Goal: Transaction & Acquisition: Purchase product/service

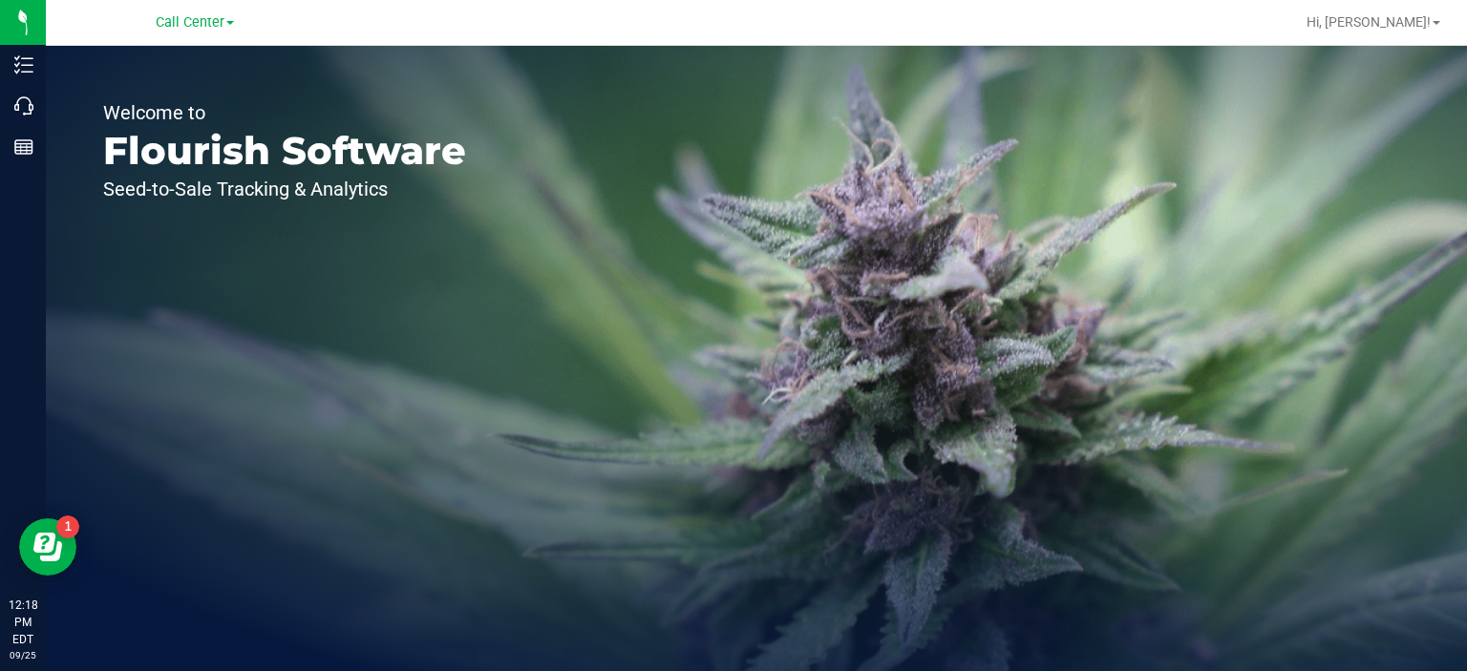
click at [0, 0] on p "Call Center" at bounding box center [0, 0] width 0 height 0
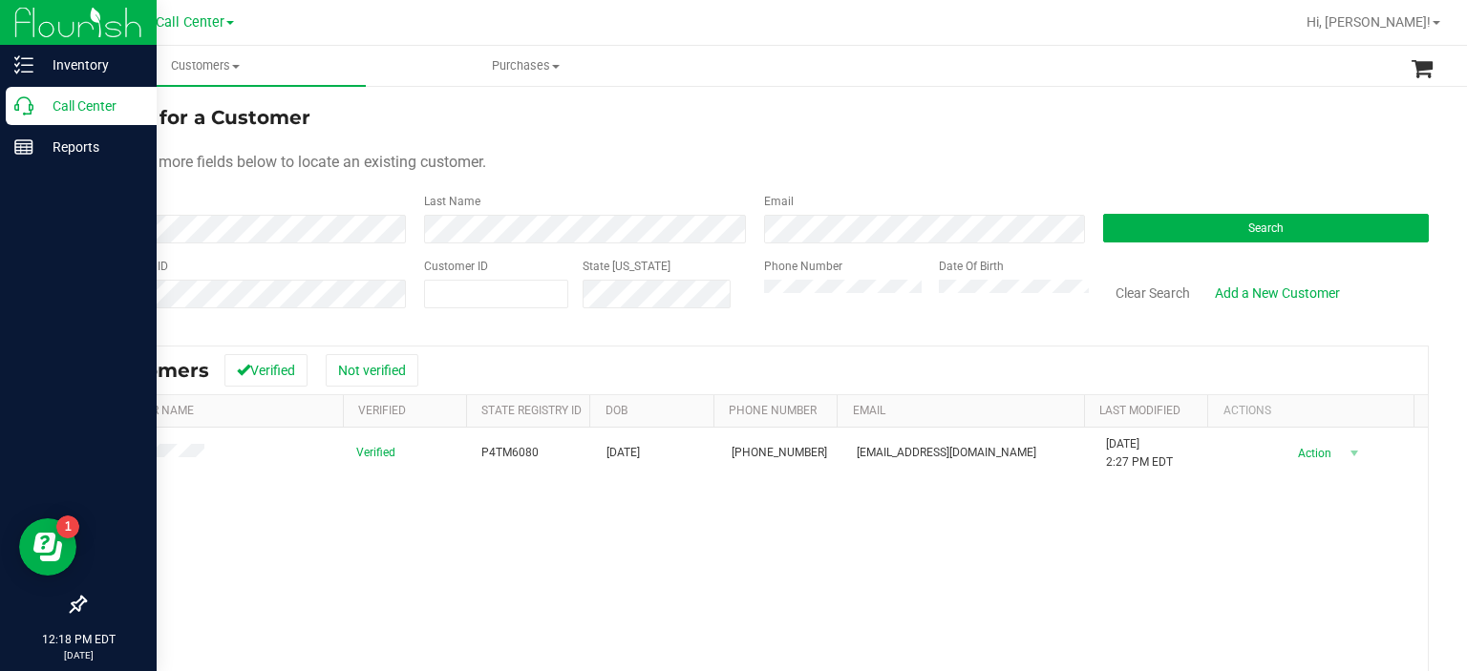
click at [0, 399] on div at bounding box center [78, 377] width 157 height 417
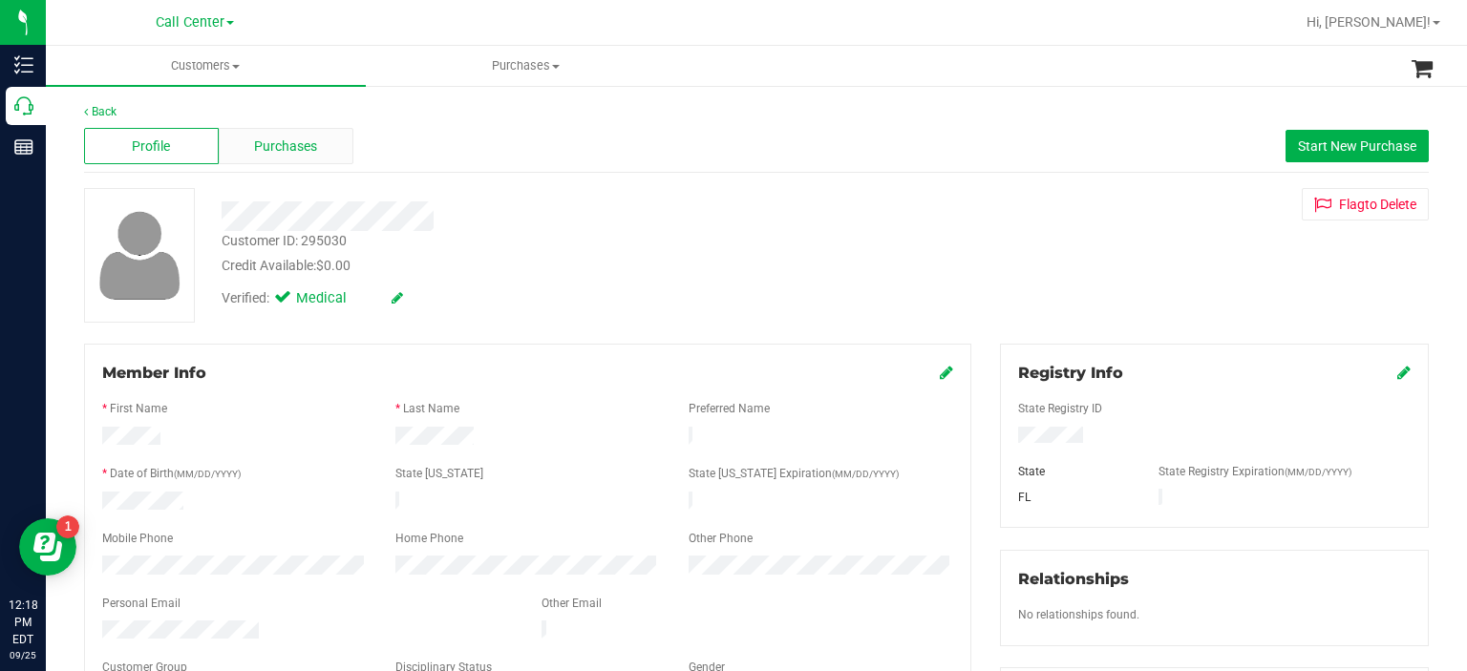
click at [276, 159] on div "Purchases" at bounding box center [286, 146] width 135 height 36
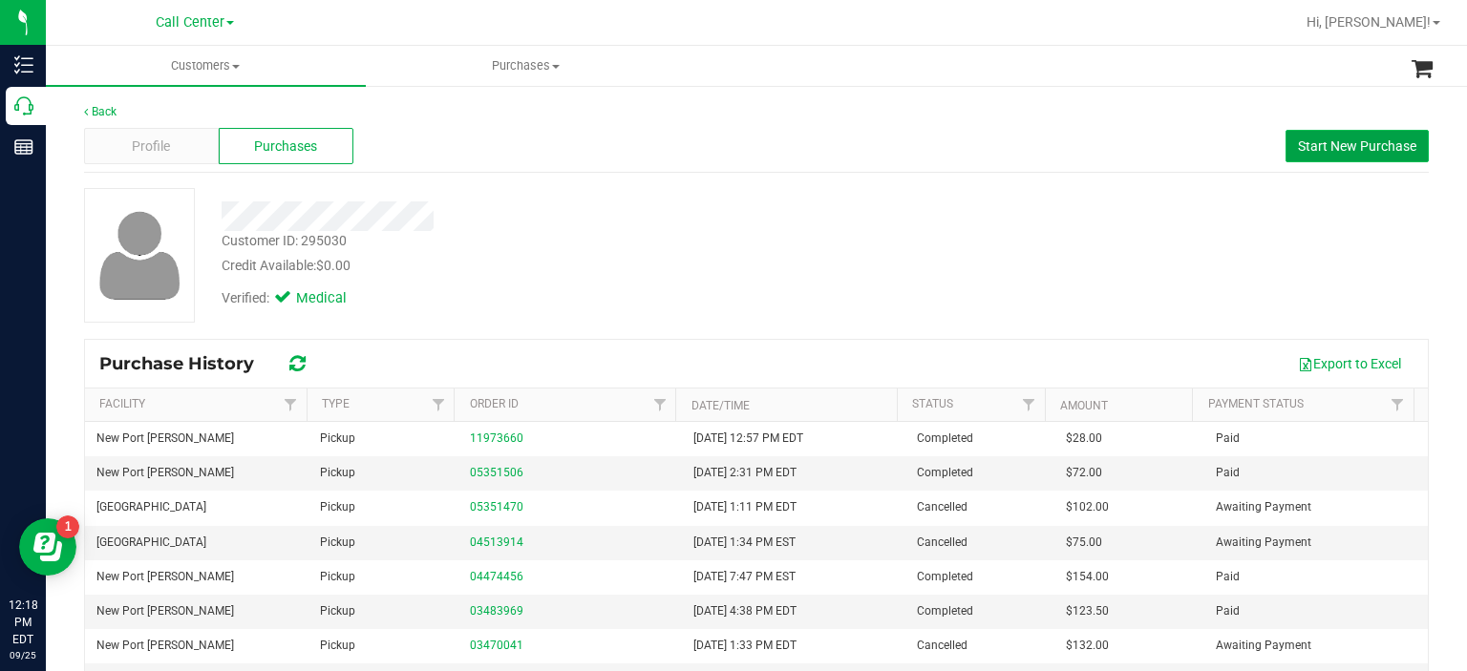
click at [1321, 149] on span "Start New Purchase" at bounding box center [1357, 145] width 118 height 15
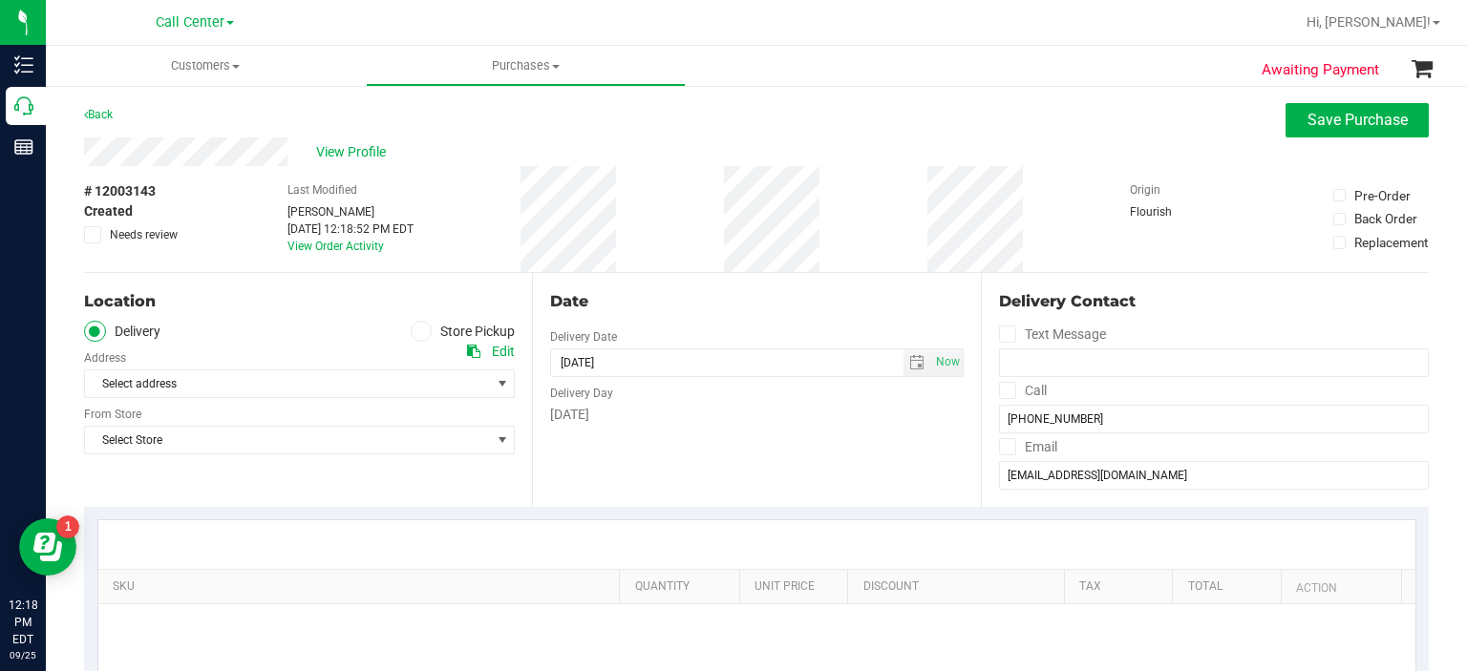
click at [420, 339] on span at bounding box center [422, 332] width 22 height 22
click at [0, 0] on input "Store Pickup" at bounding box center [0, 0] width 0 height 0
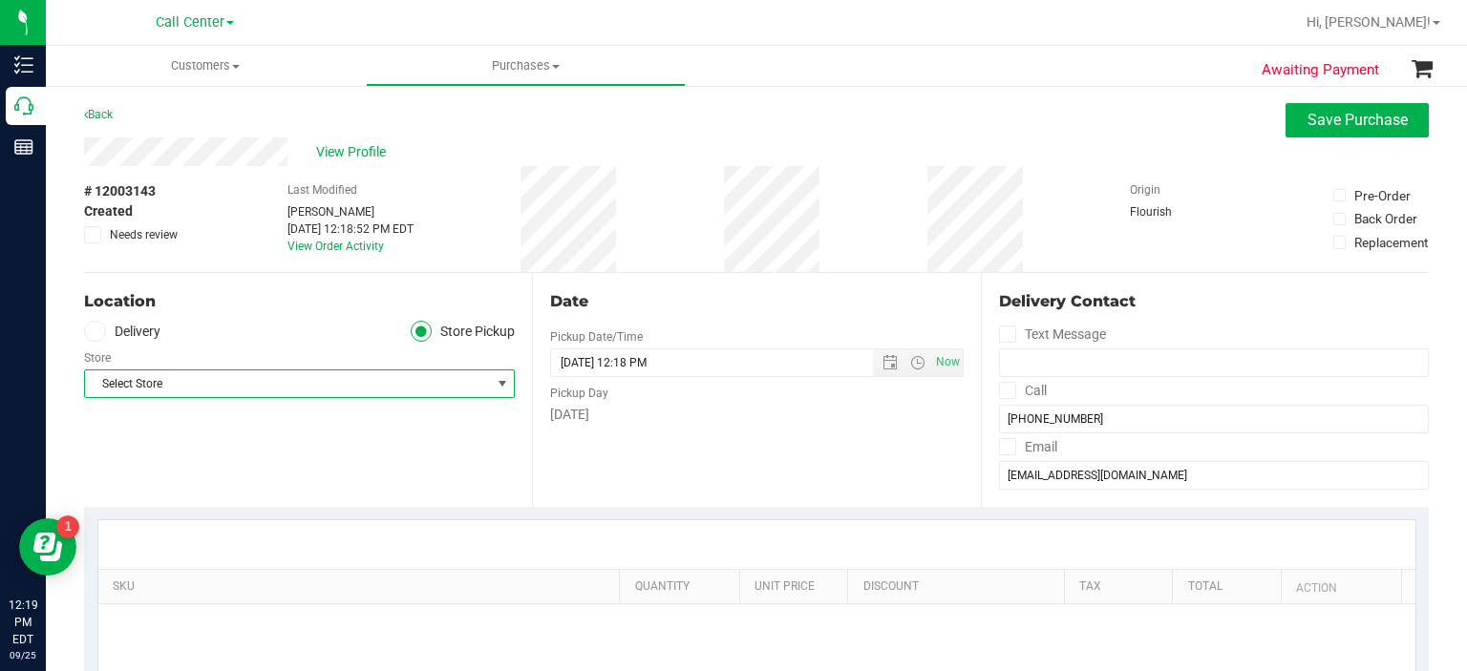
click at [273, 385] on span "Select Store" at bounding box center [287, 384] width 405 height 27
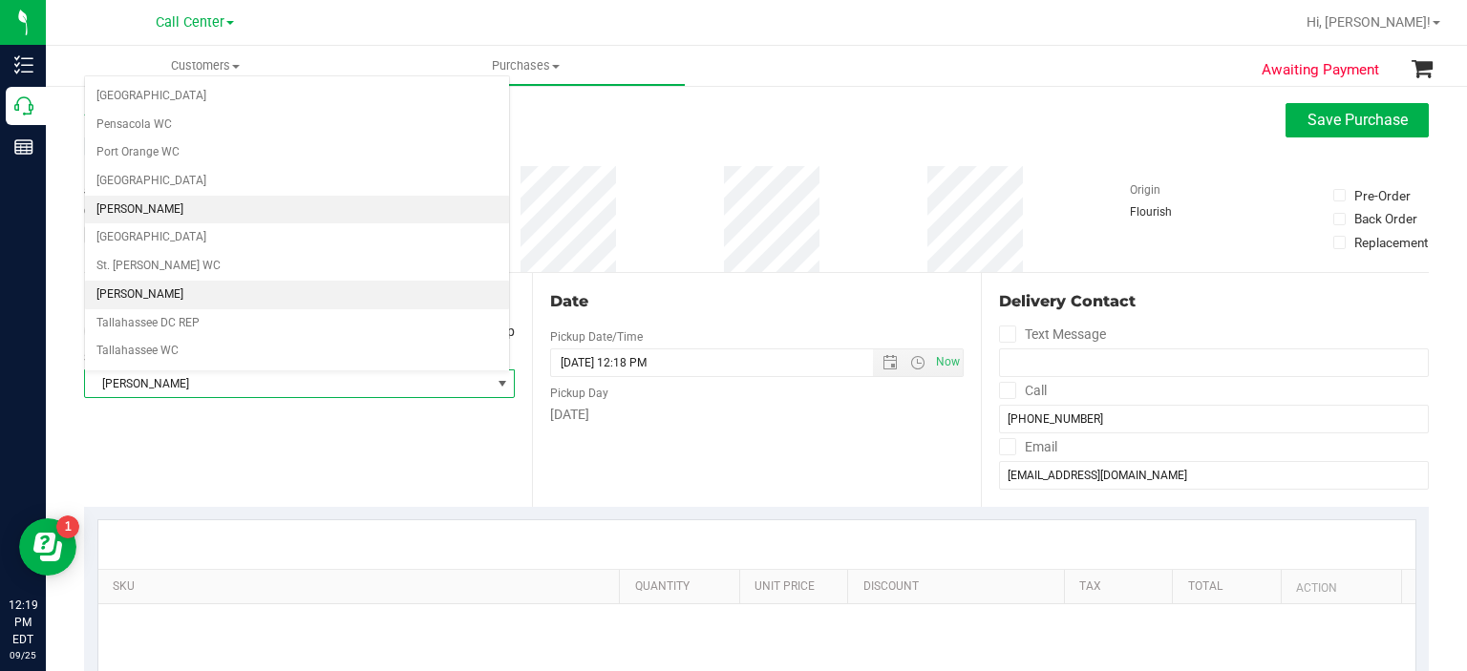
scroll to position [1077, 0]
click at [314, 223] on li "[GEOGRAPHIC_DATA]" at bounding box center [297, 237] width 424 height 29
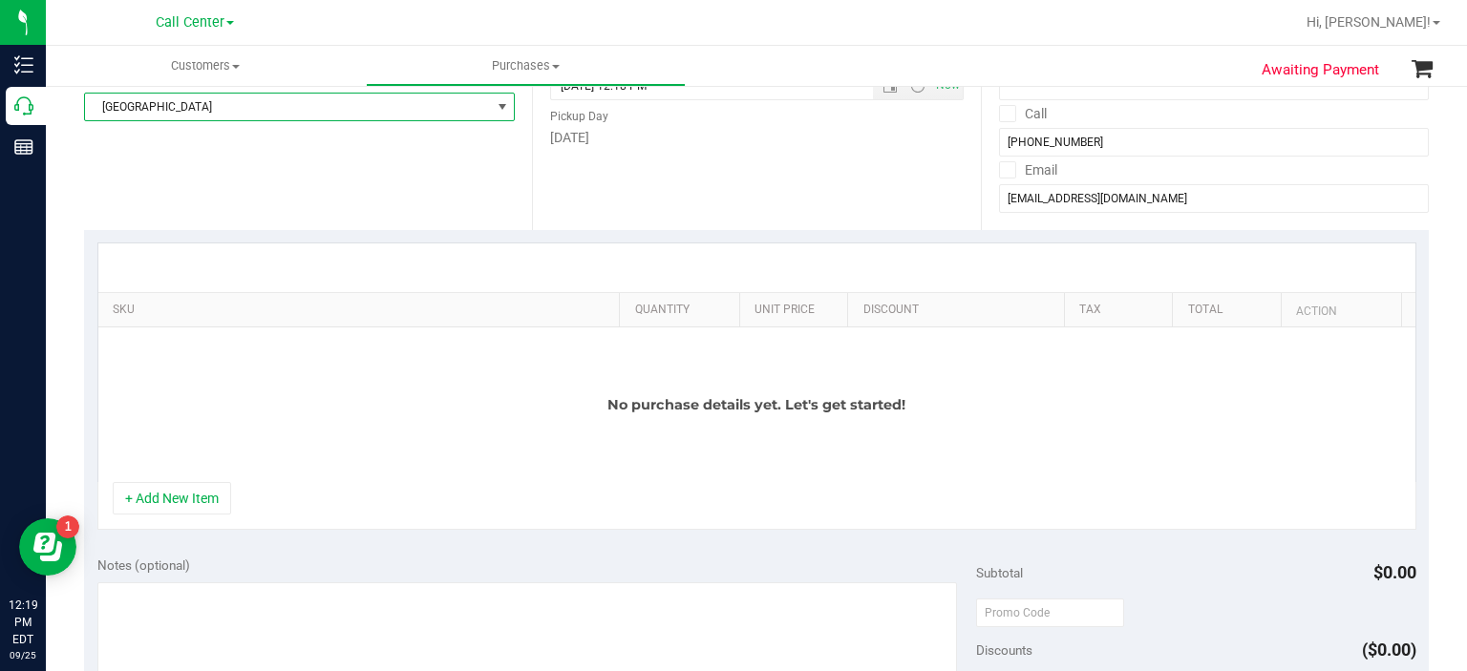
scroll to position [302, 0]
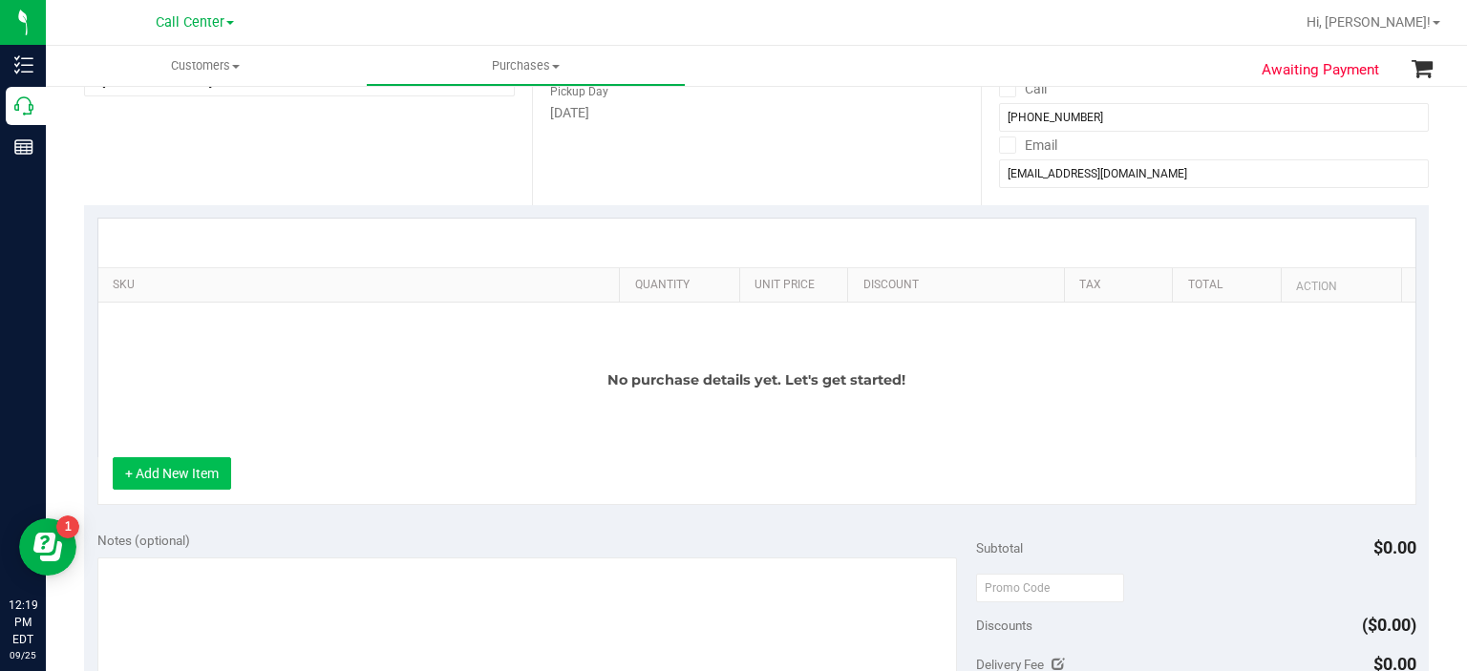
click at [202, 464] on button "+ Add New Item" at bounding box center [172, 473] width 118 height 32
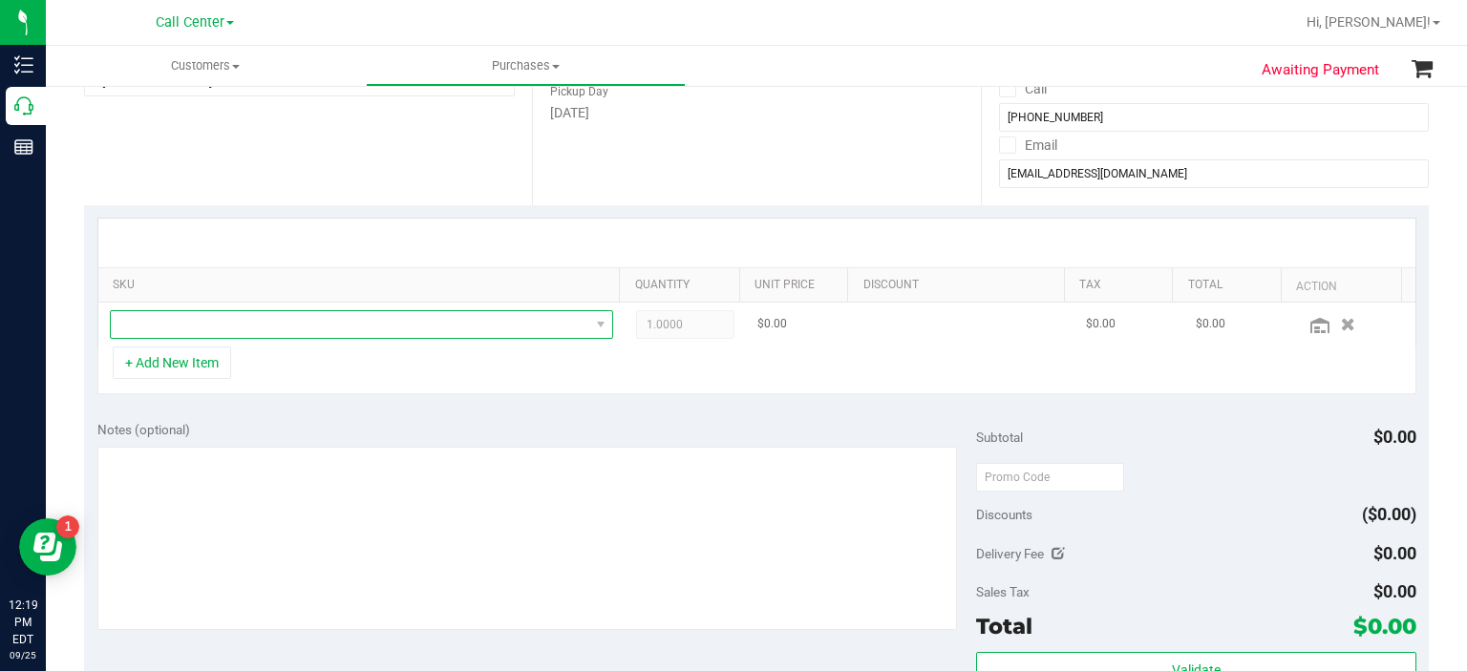
click at [315, 310] on span "NO DATA FOUND" at bounding box center [362, 324] width 504 height 29
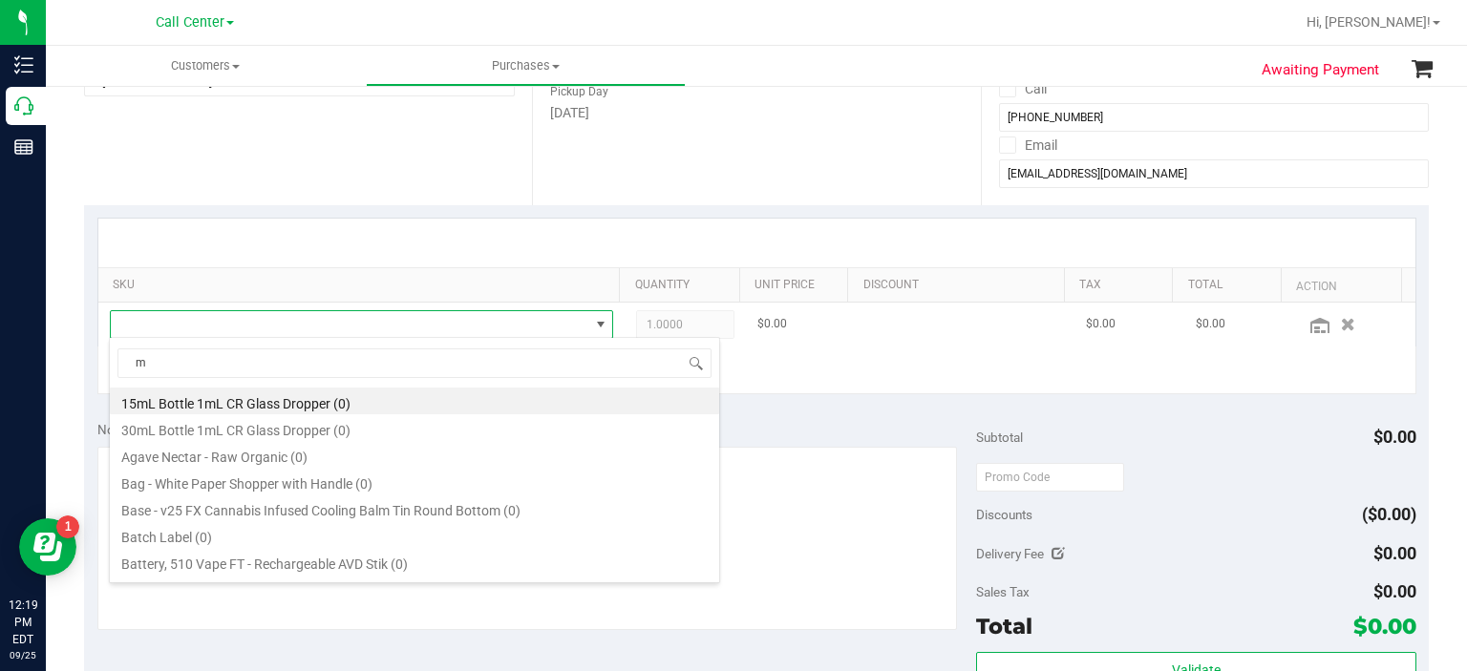
scroll to position [28, 486]
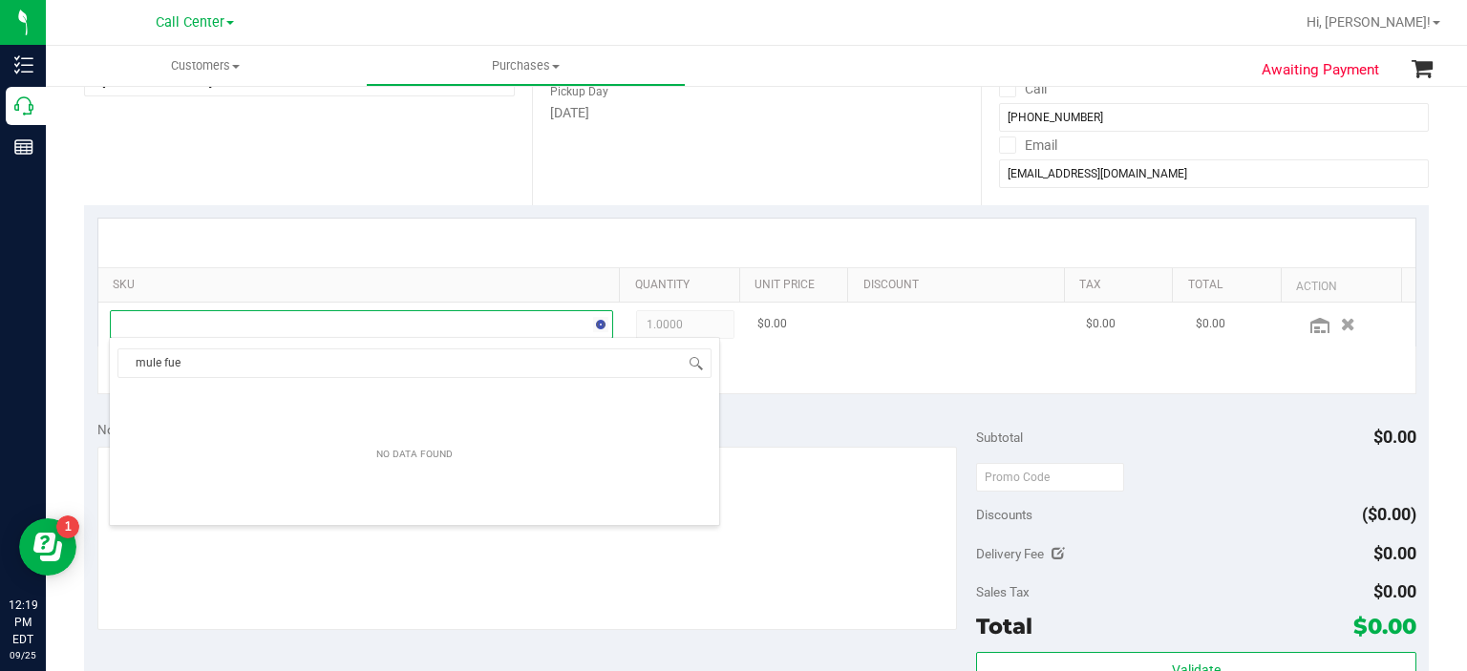
type input "mule fuel"
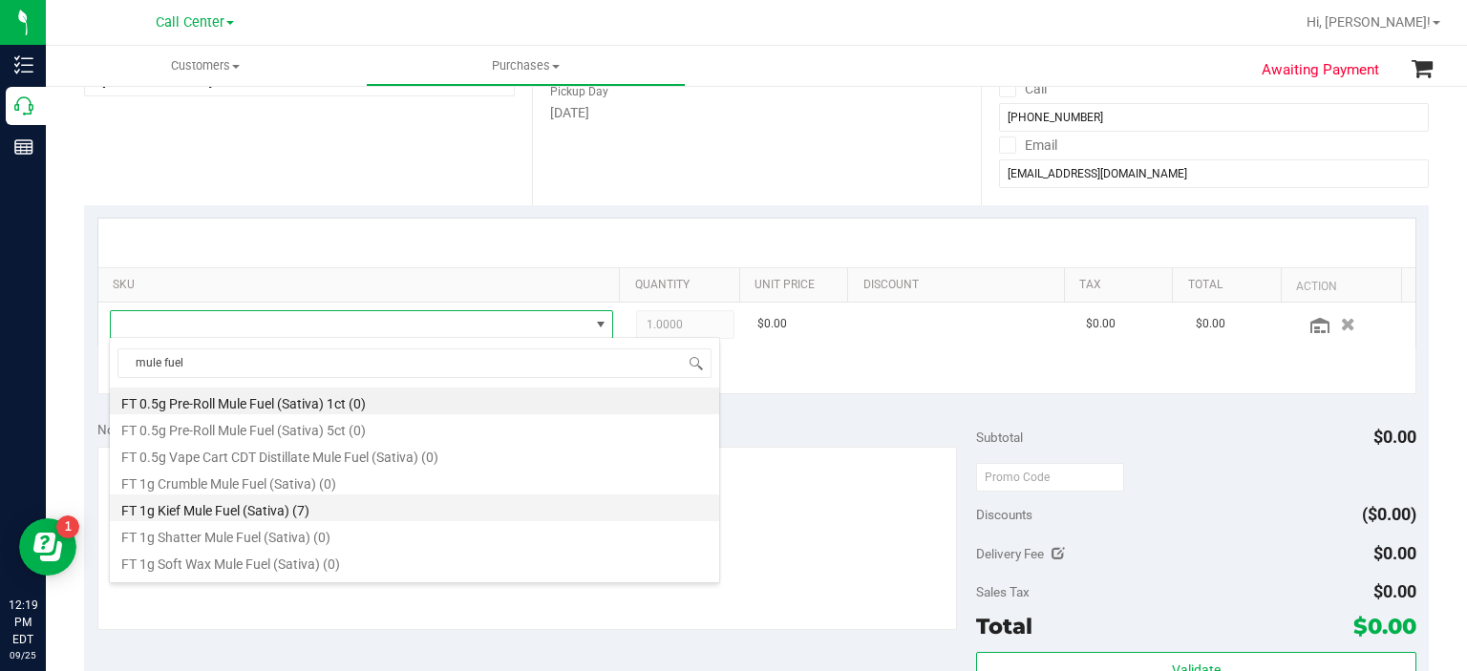
click at [380, 502] on li "FT 1g Kief Mule Fuel (Sativa) (7)" at bounding box center [414, 508] width 609 height 27
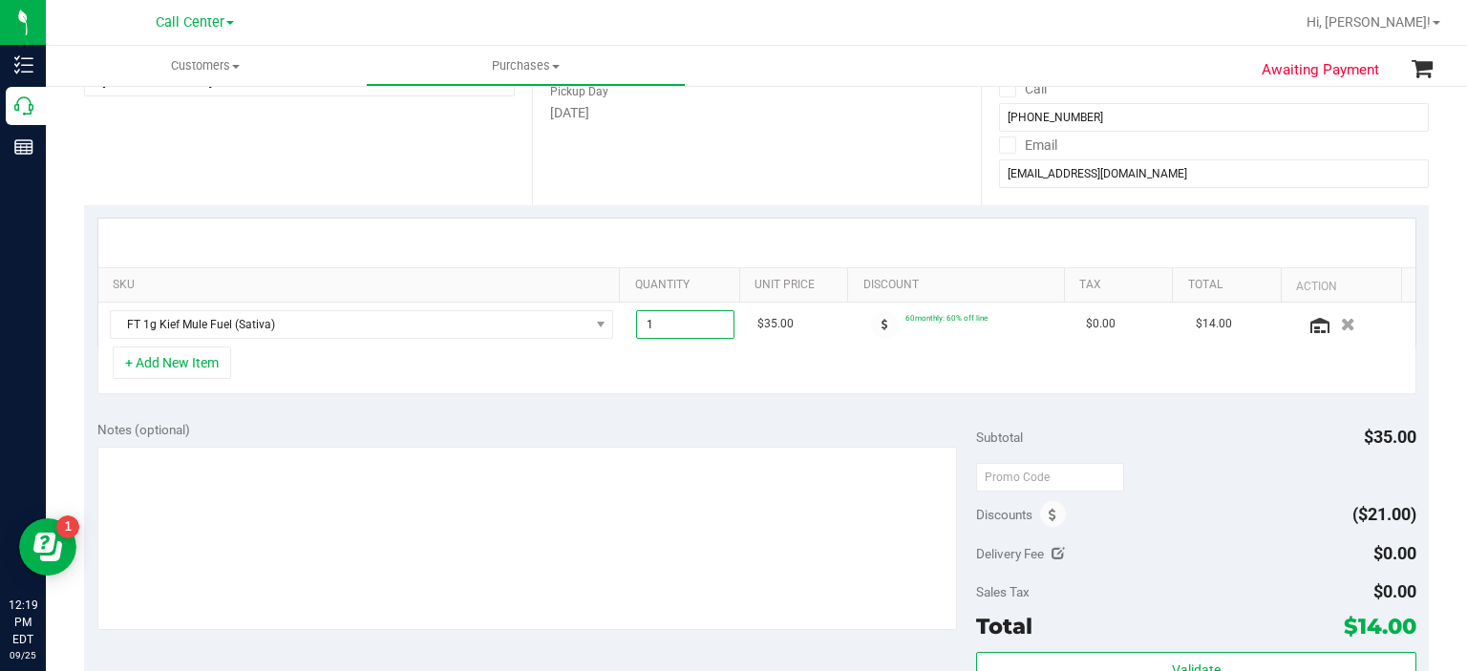
click at [692, 316] on span "1.00 1" at bounding box center [685, 324] width 98 height 29
click at [692, 316] on input "1" at bounding box center [685, 324] width 96 height 27
type input "2"
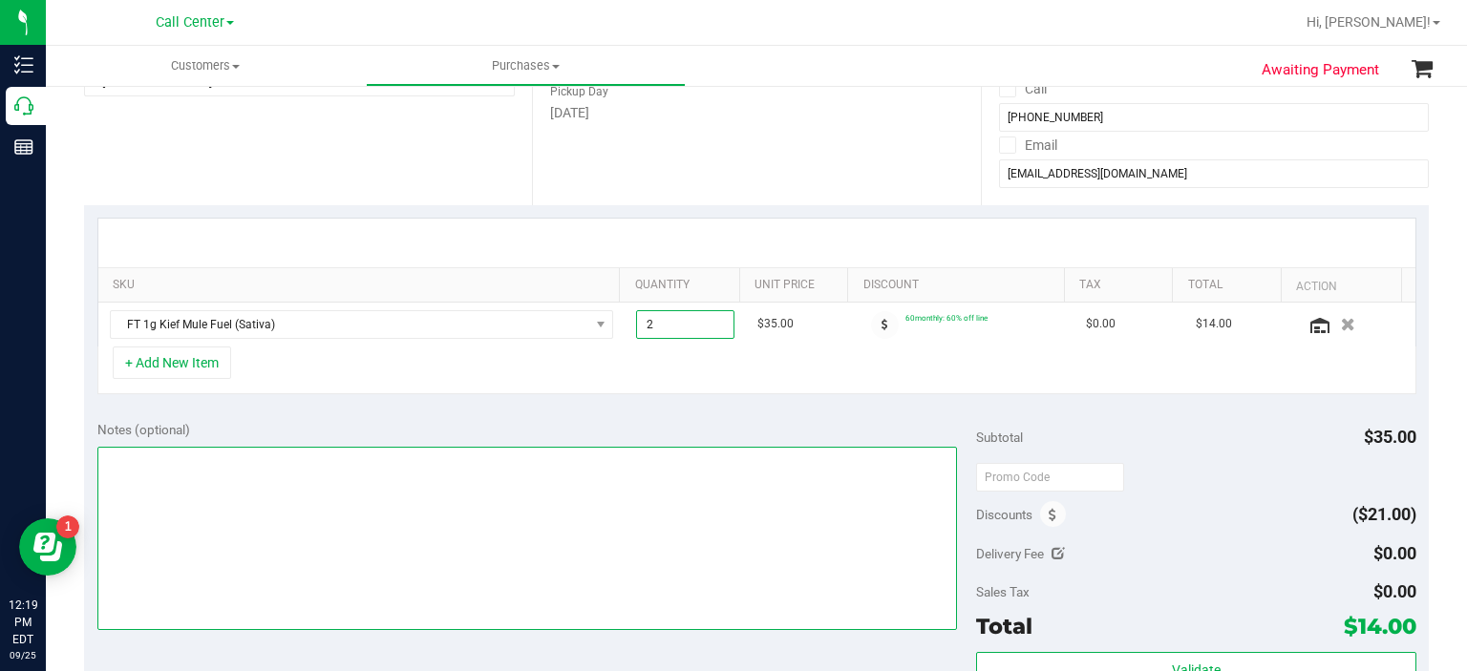
type input "2.00"
click at [574, 500] on textarea at bounding box center [527, 538] width 860 height 183
type textarea "[PERSON_NAME]"
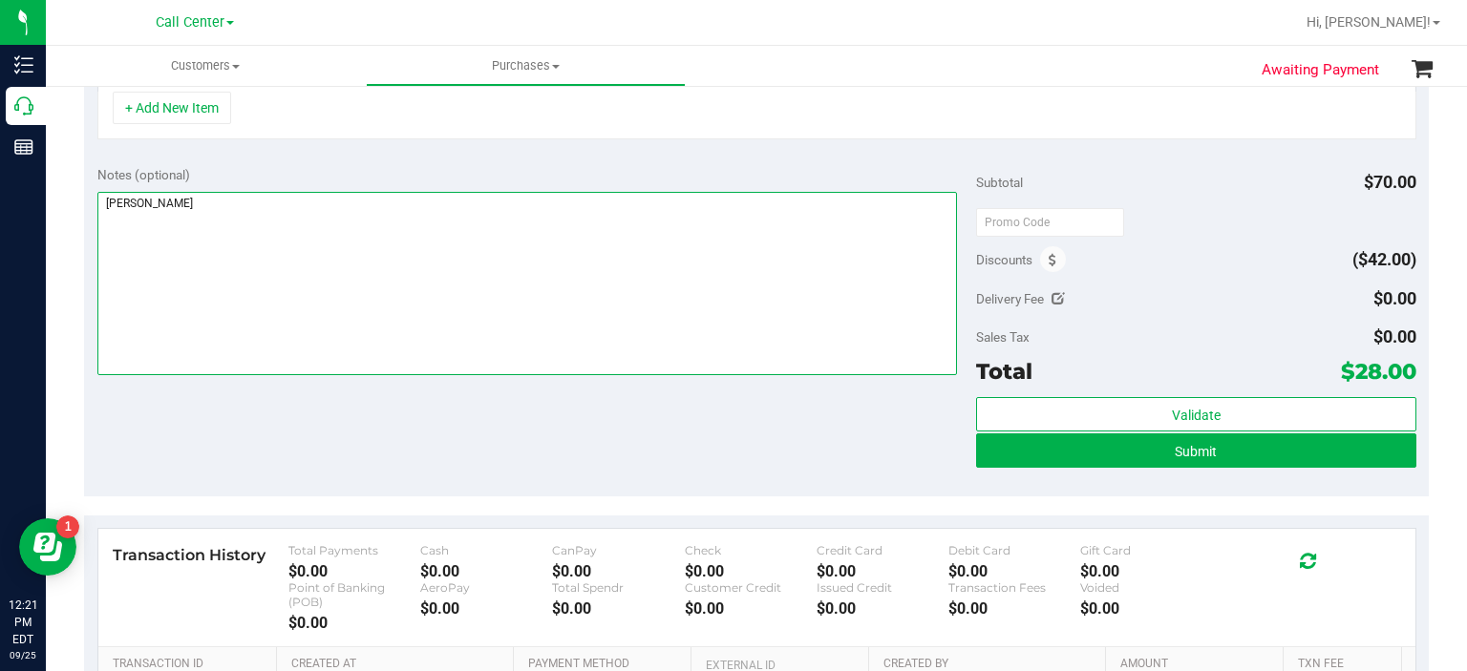
scroll to position [558, 0]
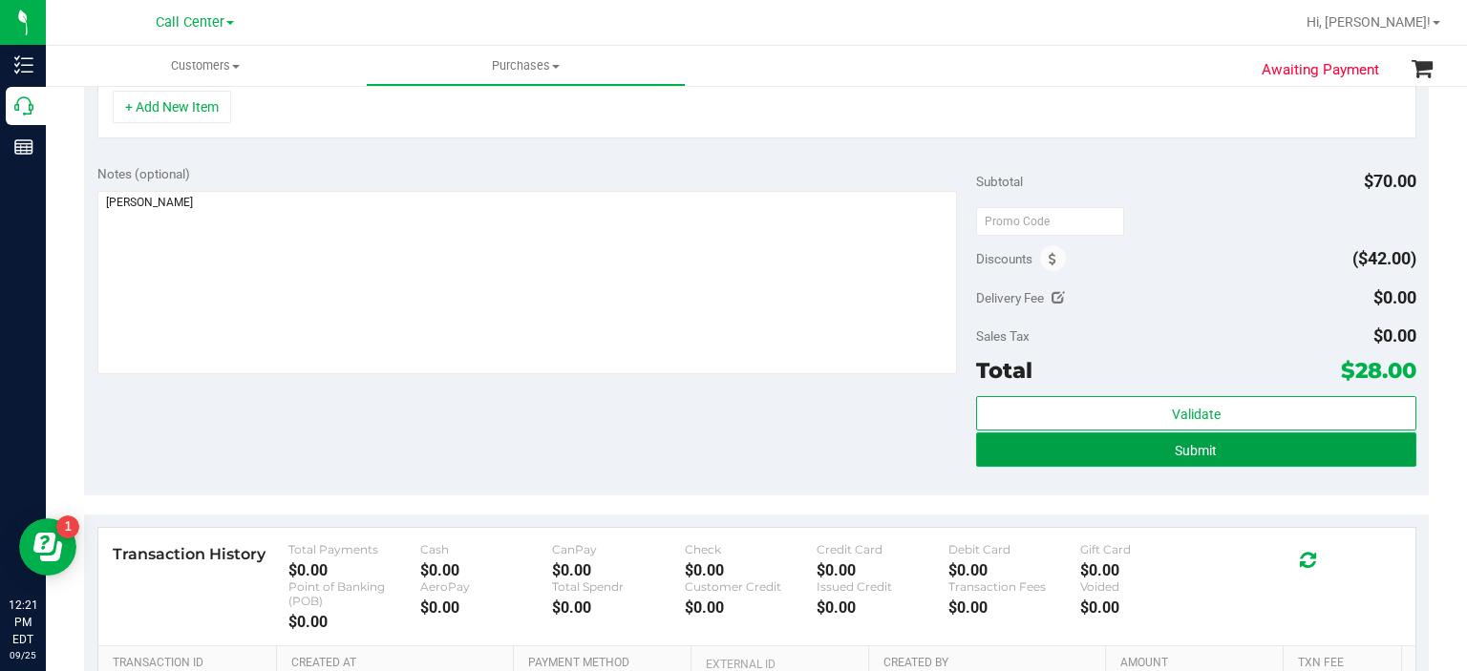
click at [1184, 457] on button "Submit" at bounding box center [1195, 450] width 439 height 34
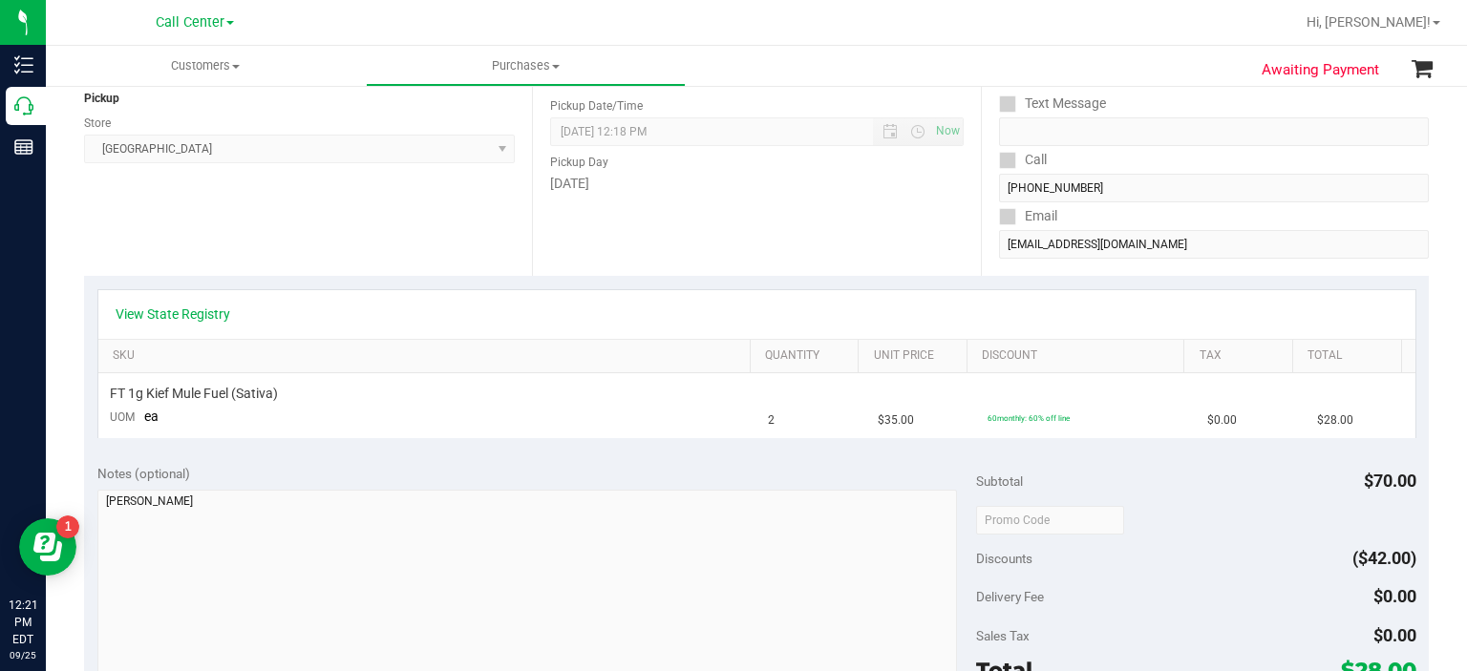
scroll to position [240, 0]
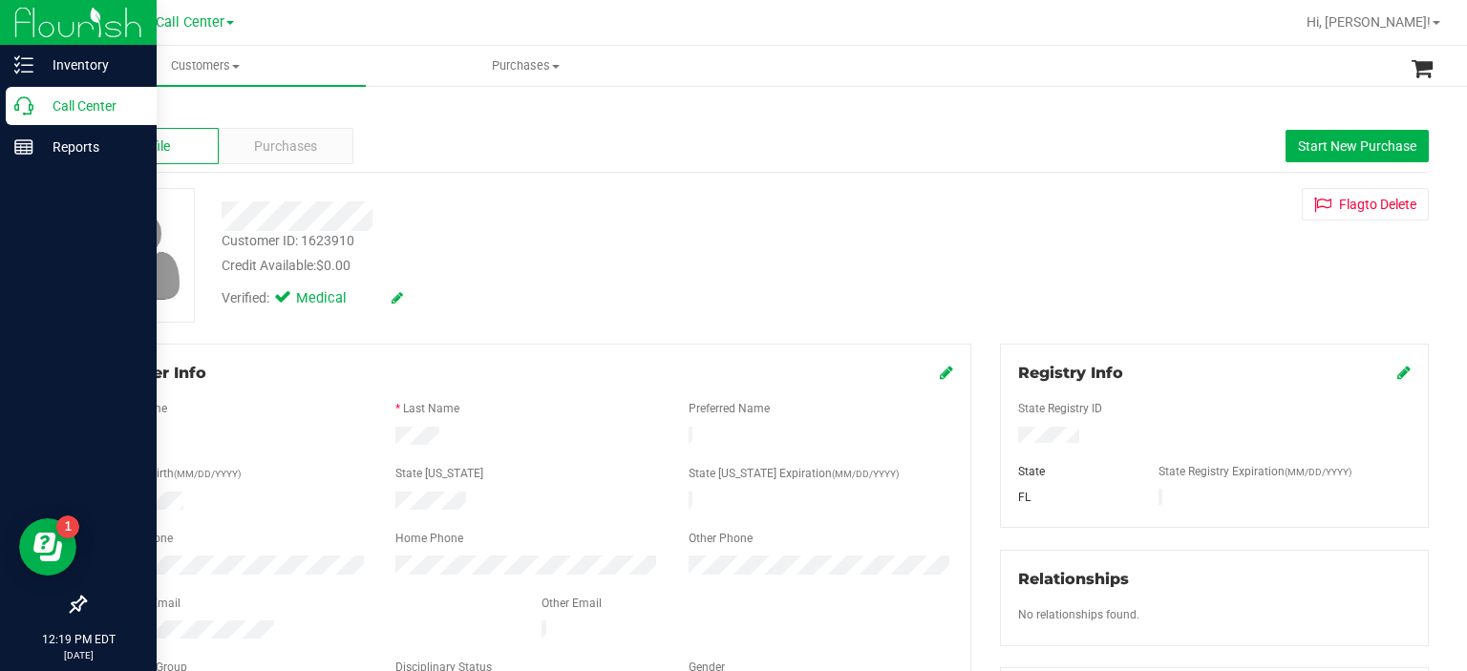
click at [38, 116] on p "Call Center" at bounding box center [90, 106] width 115 height 23
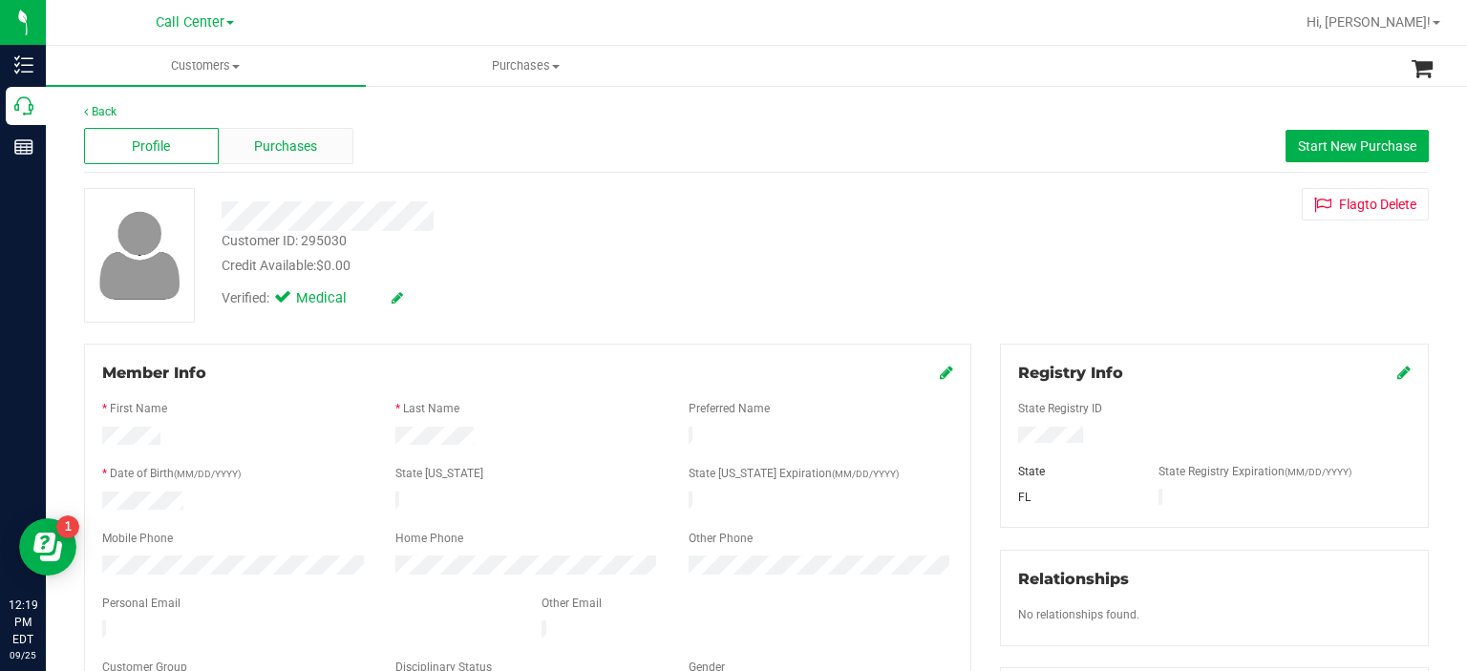
click at [336, 153] on div "Purchases" at bounding box center [286, 146] width 135 height 36
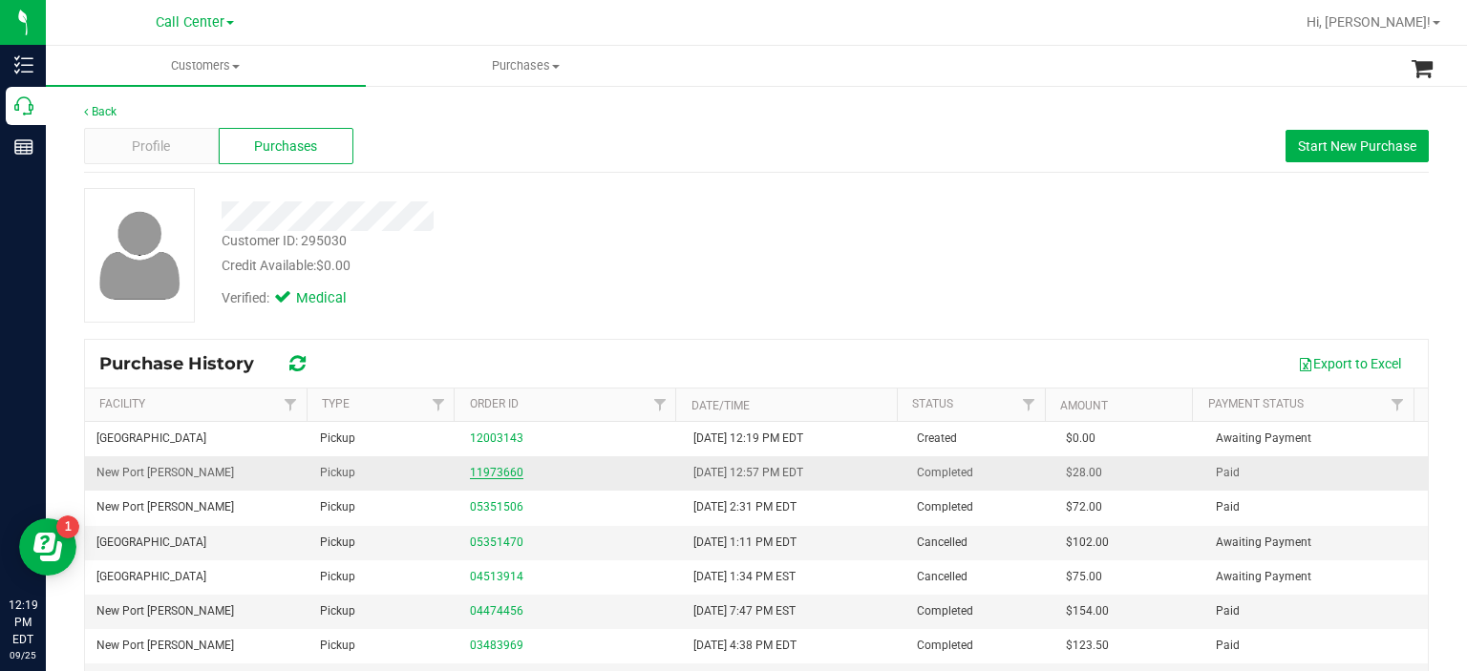
click at [498, 468] on link "11973660" at bounding box center [496, 472] width 53 height 13
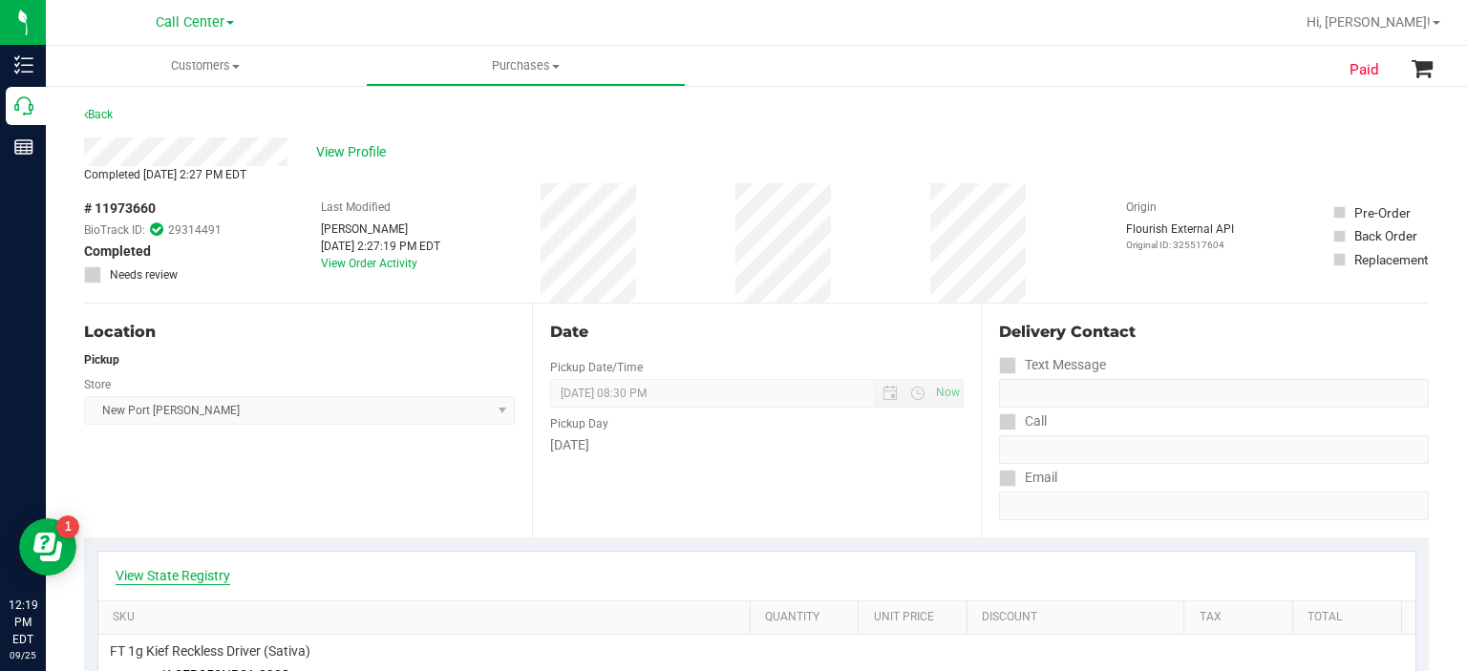
click at [171, 573] on link "View State Registry" at bounding box center [173, 575] width 115 height 19
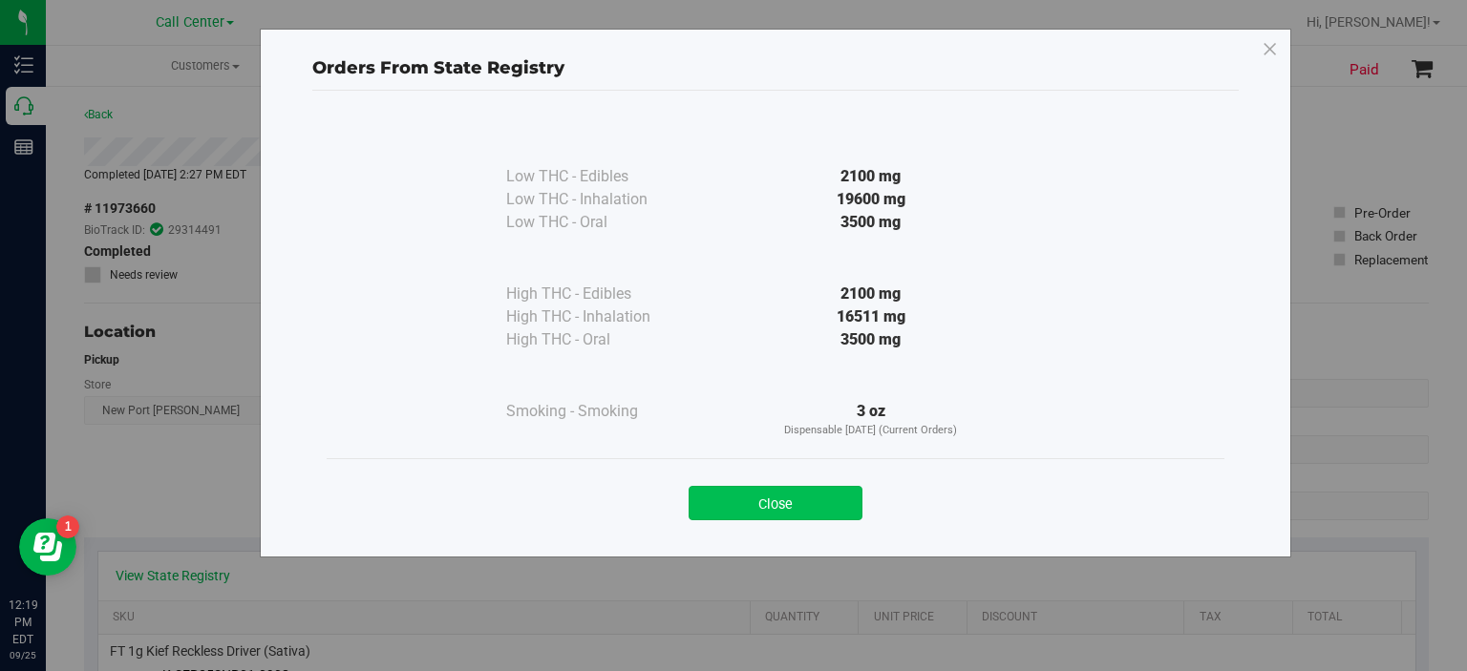
click at [777, 503] on button "Close" at bounding box center [776, 503] width 174 height 34
